Goal: Go to known website: Access a specific website the user already knows

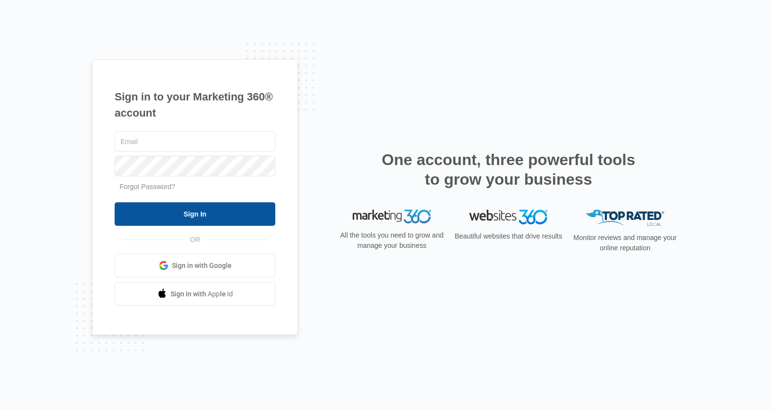
type input "kyle.knoop@madwire.com"
click at [192, 217] on input "Sign In" at bounding box center [195, 214] width 161 height 24
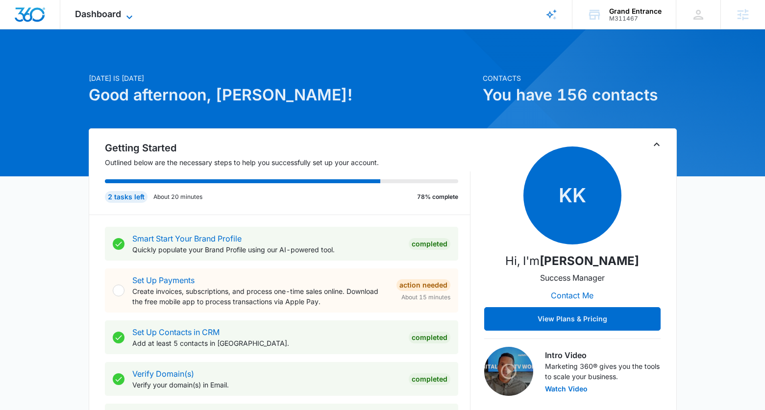
click at [110, 15] on span "Dashboard" at bounding box center [98, 14] width 46 height 10
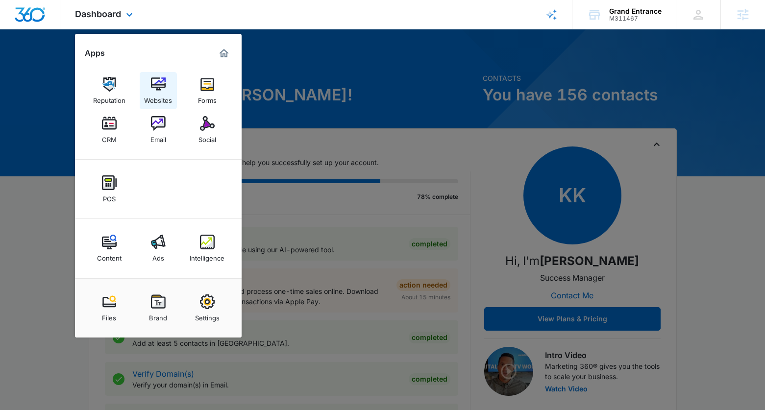
click at [164, 84] on img at bounding box center [158, 84] width 15 height 15
